Goal: Task Accomplishment & Management: Complete application form

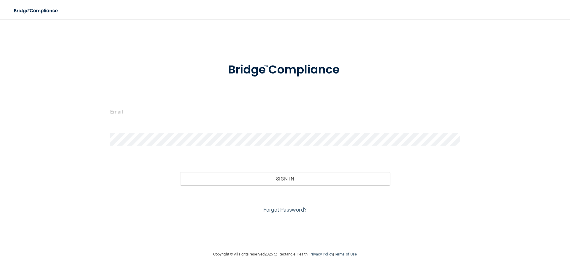
click at [149, 114] on input "email" at bounding box center [285, 111] width 350 height 13
type input "[EMAIL_ADDRESS][DOMAIN_NAME]"
click at [180, 113] on input "[EMAIL_ADDRESS][DOMAIN_NAME]" at bounding box center [285, 111] width 350 height 13
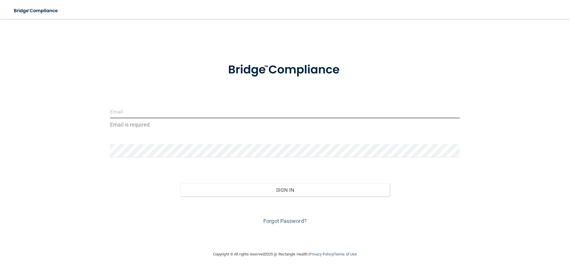
click at [180, 113] on input "email" at bounding box center [285, 111] width 350 height 13
type input "[EMAIL_ADDRESS][PERSON_NAME][DOMAIN_NAME]"
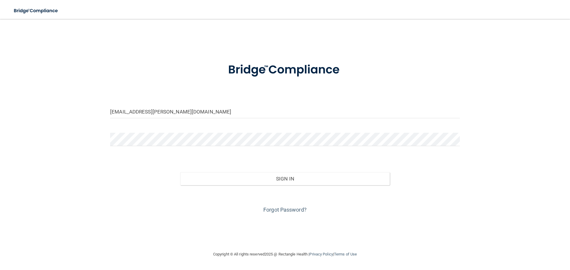
click at [159, 148] on div at bounding box center [285, 142] width 358 height 18
click at [180, 172] on button "Sign In" at bounding box center [285, 178] width 210 height 13
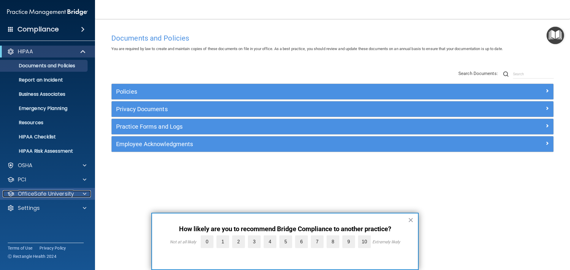
click at [84, 191] on span at bounding box center [85, 193] width 4 height 7
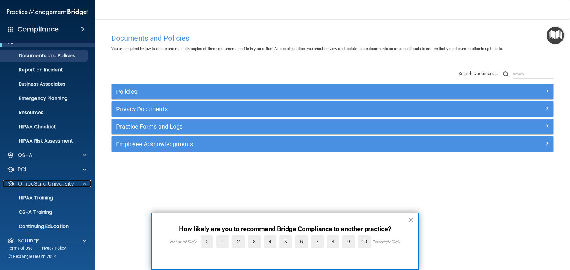
scroll to position [19, 0]
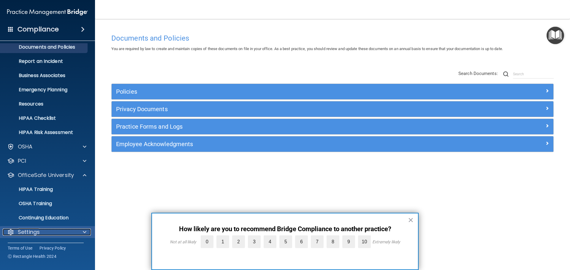
click at [58, 235] on div "Settings" at bounding box center [40, 232] width 74 height 7
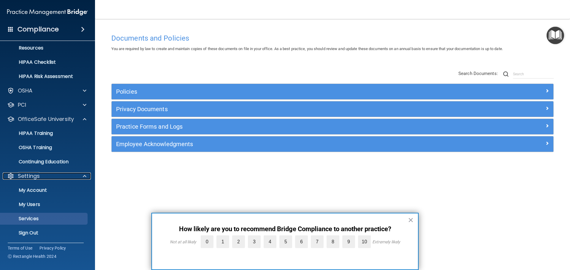
scroll to position [76, 0]
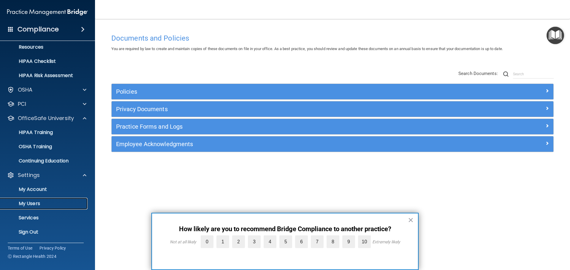
click at [38, 207] on p "My Users" at bounding box center [44, 204] width 81 height 6
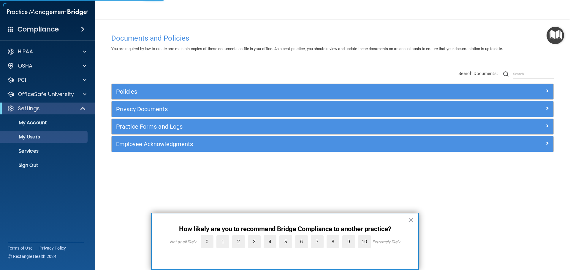
select select "20"
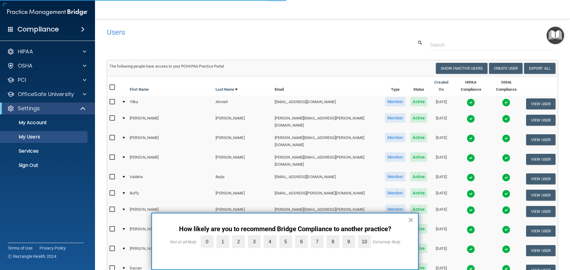
click at [411, 221] on button "×" at bounding box center [411, 219] width 6 height 9
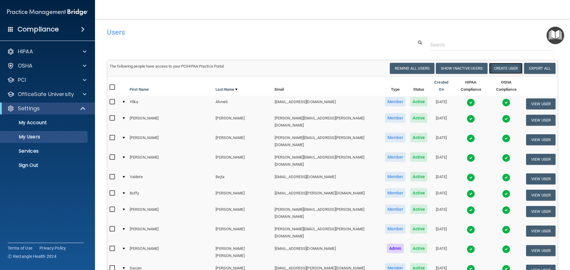
click at [496, 69] on button "Create User" at bounding box center [506, 68] width 34 height 11
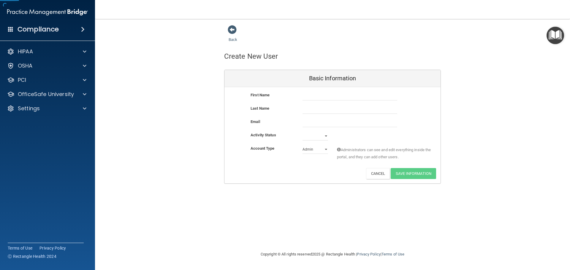
click at [325, 101] on div "First Name" at bounding box center [332, 98] width 216 height 13
click at [325, 96] on input "text" at bounding box center [349, 96] width 95 height 9
paste input "[PERSON_NAME] Login Credentials Microsoft: Username: [PERSON_NAME][EMAIL_ADDRES…"
drag, startPoint x: 345, startPoint y: 96, endPoint x: 361, endPoint y: 95, distance: 15.4
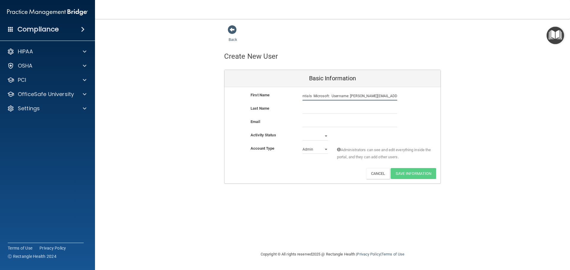
click at [361, 96] on input "[PERSON_NAME] Login Credentials Microsoft: Username: [PERSON_NAME][EMAIL_ADDRES…" at bounding box center [349, 96] width 95 height 9
type input "[PERSON_NAME] Login Credentials Microsoft: Username: [PERSON_NAME][EMAIL_ADDRES…"
drag, startPoint x: 397, startPoint y: 96, endPoint x: 394, endPoint y: 97, distance: 3.3
click at [394, 97] on div "[PERSON_NAME] Login Credentials Microsoft: Username: [PERSON_NAME][EMAIL_ADDRES…" at bounding box center [350, 96] width 104 height 9
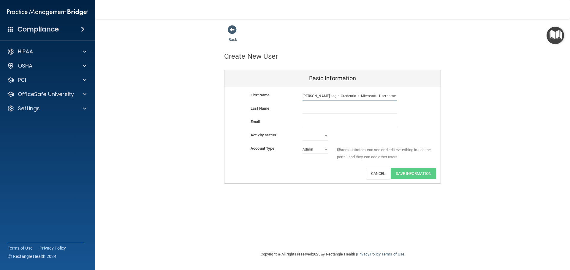
drag, startPoint x: 392, startPoint y: 96, endPoint x: 441, endPoint y: 95, distance: 49.0
click at [441, 95] on div "Back Create New User Basic Information First Name [PERSON_NAME] Login Credentia…" at bounding box center [332, 104] width 451 height 159
click at [323, 121] on input "email" at bounding box center [349, 122] width 95 height 9
paste input "[PERSON_NAME][EMAIL_ADDRESS][PERSON_NAME][DOMAIN_NAME]"
type input "[PERSON_NAME][EMAIL_ADDRESS][PERSON_NAME][DOMAIN_NAME]"
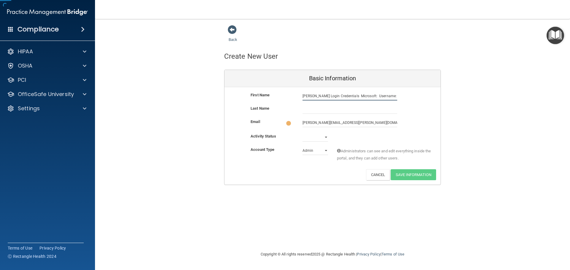
scroll to position [0, 47]
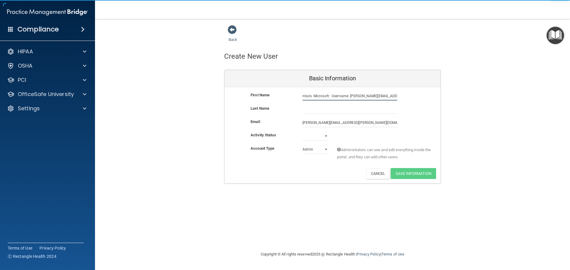
drag, startPoint x: 374, startPoint y: 94, endPoint x: 455, endPoint y: 100, distance: 81.2
click at [455, 100] on div "Back Create New User Basic Information First Name [PERSON_NAME] Login Credentia…" at bounding box center [332, 104] width 451 height 159
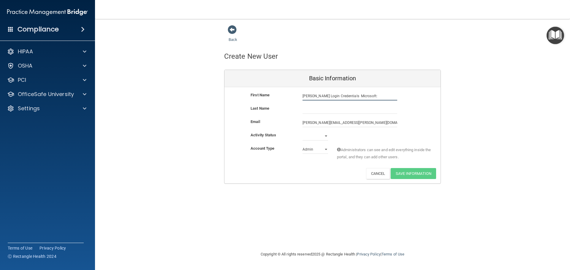
scroll to position [0, 0]
type input "[PERSON_NAME] Login Credentials Microsoft:"
click at [358, 122] on input "[PERSON_NAME][EMAIL_ADDRESS][PERSON_NAME][DOMAIN_NAME]" at bounding box center [349, 122] width 95 height 9
type input "[PERSON_NAME][EMAIL_ADDRESS][PERSON_NAME][DOMAIN_NAME]"
drag, startPoint x: 380, startPoint y: 93, endPoint x: 325, endPoint y: 97, distance: 55.0
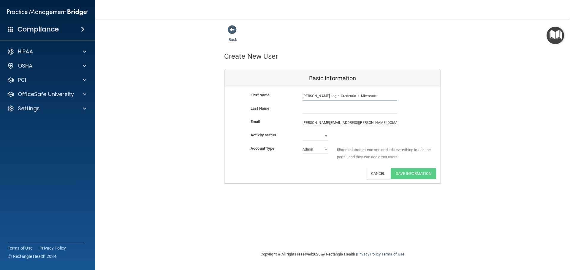
click at [325, 97] on input "[PERSON_NAME] Login Credentials Microsoft:" at bounding box center [349, 96] width 95 height 9
click at [321, 97] on input "[PERSON_NAME]" at bounding box center [349, 96] width 95 height 9
type input "[PERSON_NAME]"
paste input "[PERSON_NAME]"
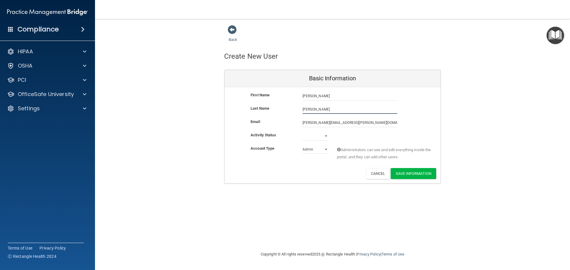
type input "[PERSON_NAME]"
drag, startPoint x: 310, startPoint y: 145, endPoint x: 312, endPoint y: 140, distance: 4.9
click at [310, 145] on div "Activity Status Active Inactive" at bounding box center [332, 138] width 216 height 13
click at [312, 140] on select "Active Inactive" at bounding box center [315, 136] width 26 height 9
select select "active"
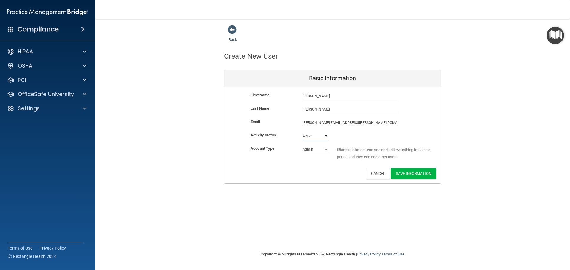
click at [302, 132] on select "Active Inactive" at bounding box center [315, 136] width 26 height 9
click at [326, 151] on select "Admin Member" at bounding box center [315, 149] width 26 height 9
select select "practice_member"
click at [302, 145] on select "Admin Member" at bounding box center [315, 149] width 26 height 9
click at [377, 174] on button "Cancel" at bounding box center [378, 173] width 24 height 11
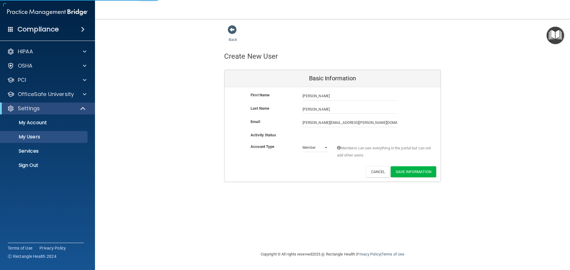
select select "20"
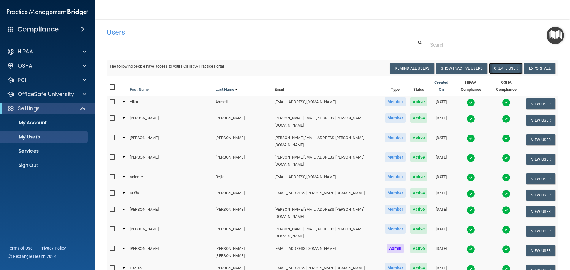
click at [506, 70] on button "Create User" at bounding box center [506, 68] width 34 height 11
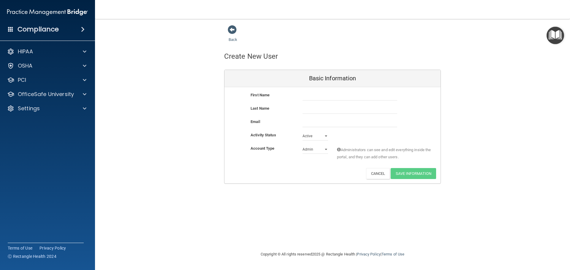
click at [310, 101] on div "First Name" at bounding box center [332, 98] width 216 height 13
click at [314, 98] on input "text" at bounding box center [349, 96] width 95 height 9
paste input "[PERSON_NAME]"
type input "[PERSON_NAME]"
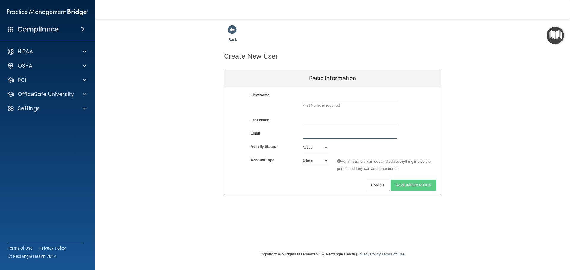
click at [317, 135] on input "email" at bounding box center [349, 134] width 95 height 9
paste input "[PERSON_NAME][EMAIL_ADDRESS][PERSON_NAME][DOMAIN_NAME]"
type input "[PERSON_NAME][EMAIL_ADDRESS][PERSON_NAME][DOMAIN_NAME]"
click at [329, 96] on input "text" at bounding box center [349, 96] width 95 height 9
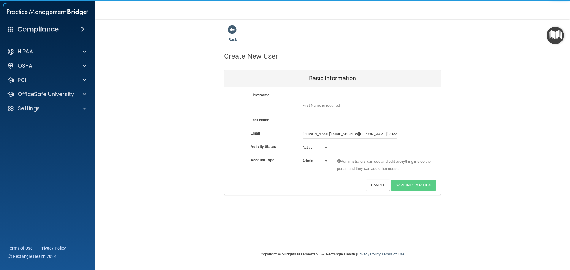
paste input "[PERSON_NAME]"
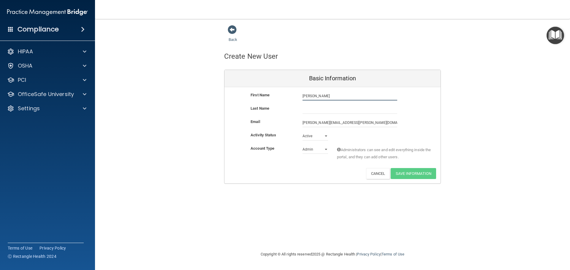
click at [318, 96] on input "[PERSON_NAME]" at bounding box center [349, 96] width 95 height 9
type input "[PERSON_NAME]"
click at [317, 104] on div "First Name [PERSON_NAME] [PERSON_NAME]" at bounding box center [332, 98] width 216 height 13
click at [315, 106] on input "text" at bounding box center [349, 109] width 95 height 9
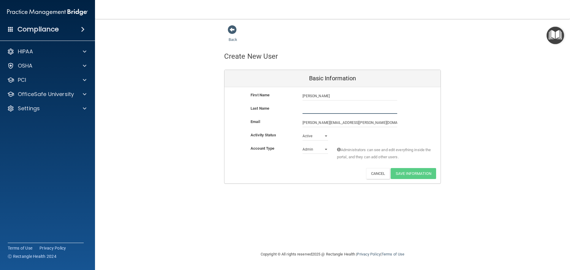
paste input "[PERSON_NAME]"
type input "[PERSON_NAME]"
click at [328, 150] on div "Admin Member" at bounding box center [315, 149] width 34 height 9
click at [315, 154] on select "Admin Member" at bounding box center [315, 149] width 26 height 9
select select "practice_member"
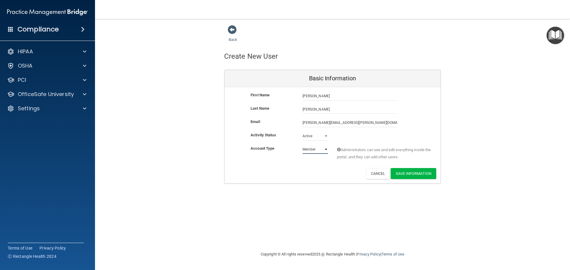
click at [302, 145] on select "Admin Member" at bounding box center [315, 149] width 26 height 9
click at [411, 172] on button "Save Information" at bounding box center [412, 173] width 45 height 11
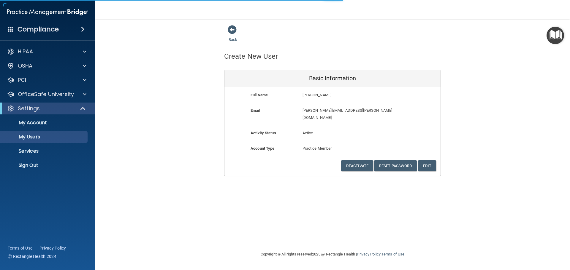
select select "20"
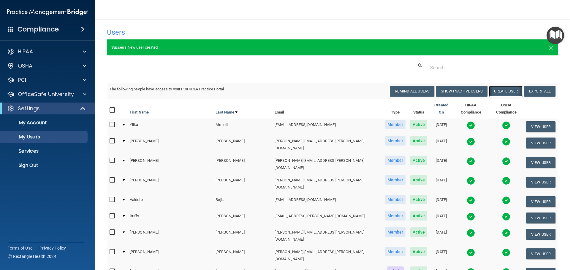
click at [505, 90] on button "Create User" at bounding box center [506, 91] width 34 height 11
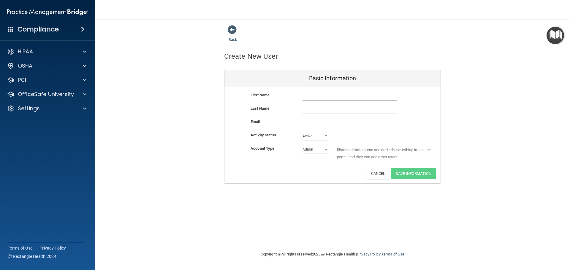
click at [307, 98] on input "text" at bounding box center [349, 96] width 95 height 9
paste input "[PERSON_NAME]"
click at [320, 93] on input "[PERSON_NAME]" at bounding box center [349, 96] width 95 height 9
type input "[PERSON_NAME]"
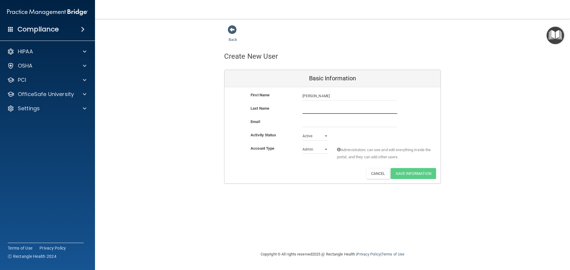
paste input "[PERSON_NAME]"
type input "[PERSON_NAME]"
click at [313, 124] on input "email" at bounding box center [349, 122] width 95 height 9
paste input "[PERSON_NAME][EMAIL_ADDRESS][PERSON_NAME][DOMAIN_NAME]"
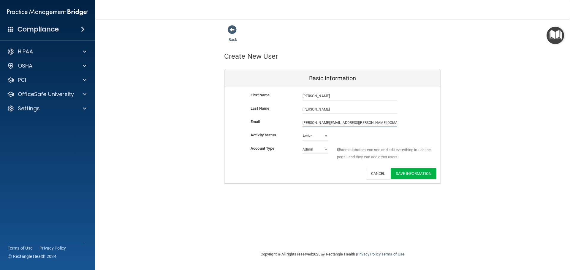
type input "[PERSON_NAME][EMAIL_ADDRESS][PERSON_NAME][DOMAIN_NAME]"
click at [317, 143] on div "Activity Status Active Active Inactive" at bounding box center [332, 138] width 216 height 13
click at [316, 138] on select "Active Inactive" at bounding box center [315, 137] width 26 height 9
drag, startPoint x: 267, startPoint y: 153, endPoint x: 296, endPoint y: 151, distance: 28.6
click at [267, 153] on div "Account Type Practice Admin Admin Member Financial Institution Business Associa…" at bounding box center [332, 154] width 216 height 19
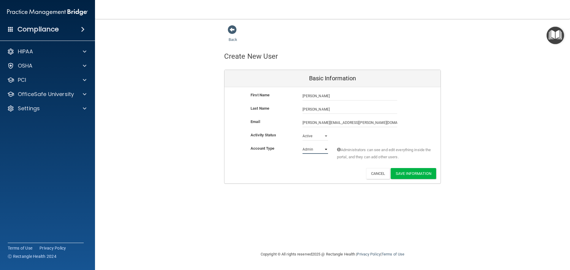
click at [305, 147] on select "Admin Member" at bounding box center [315, 149] width 26 height 9
select select "practice_member"
click at [302, 145] on select "Admin Member" at bounding box center [315, 149] width 26 height 9
click at [417, 175] on button "Save Information" at bounding box center [412, 173] width 45 height 11
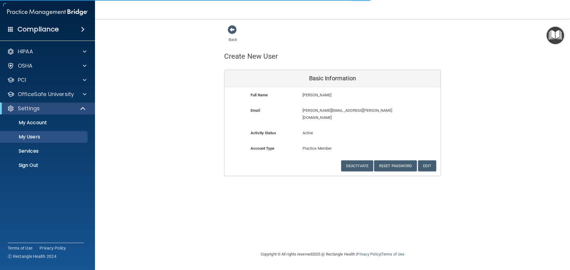
select select "20"
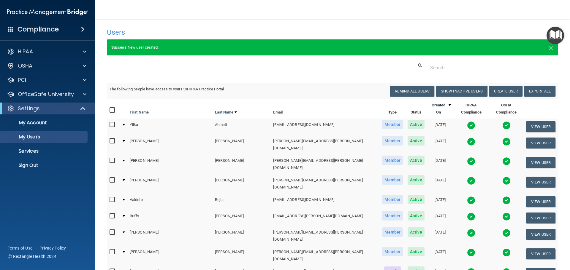
click at [429, 108] on link "Created On" at bounding box center [440, 109] width 22 height 14
select select "20"
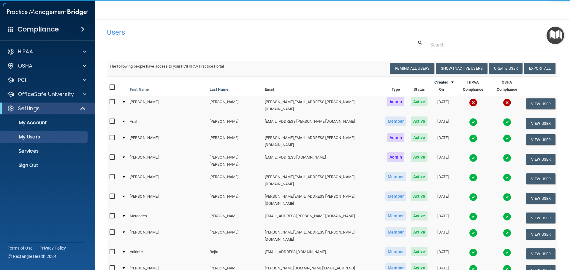
click at [432, 84] on link "Created On" at bounding box center [442, 86] width 21 height 14
select select "20"
